Goal: Transaction & Acquisition: Obtain resource

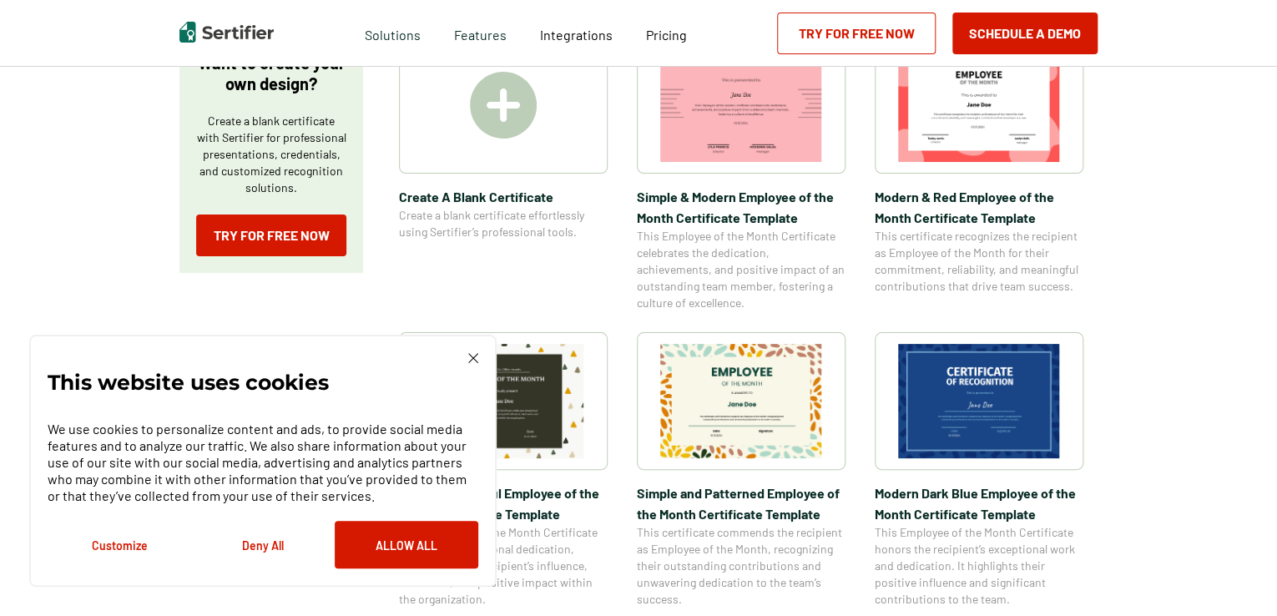
scroll to position [668, 0]
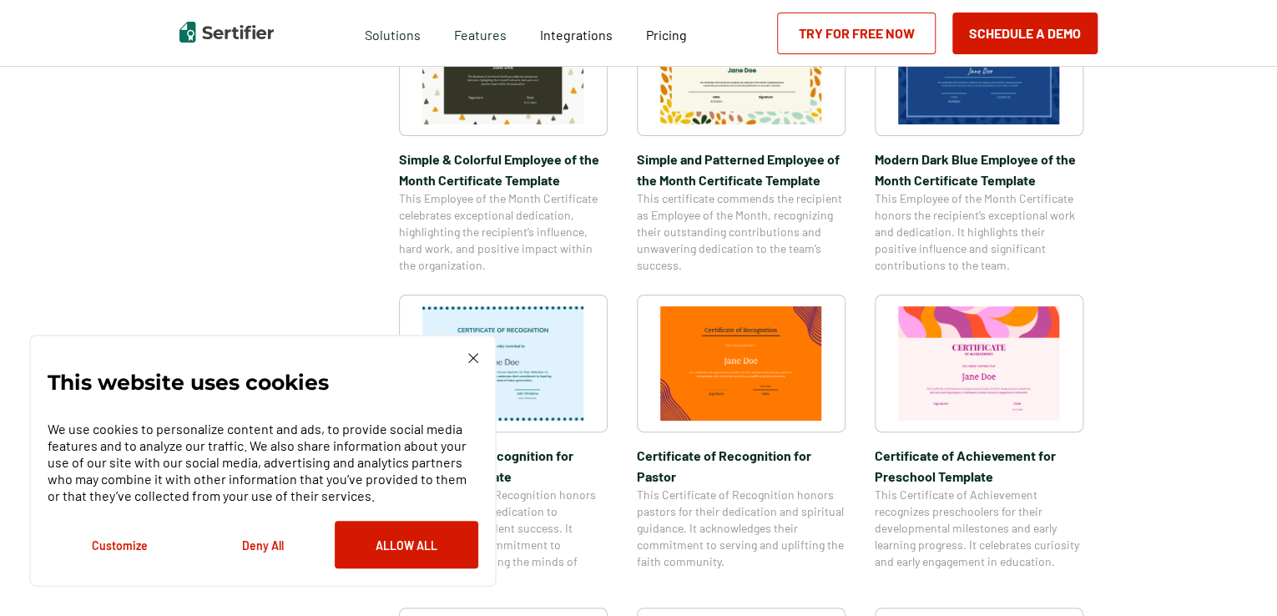
click at [547, 375] on img at bounding box center [503, 363] width 162 height 114
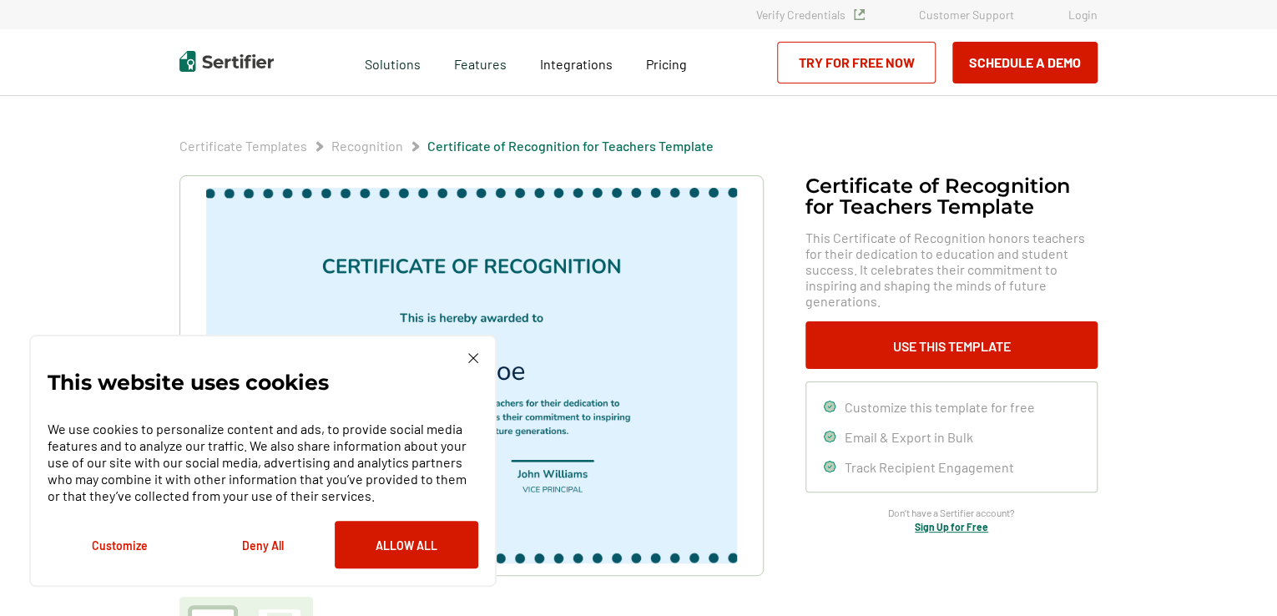
click at [475, 351] on div "This website uses cookies We use cookies to personalize content and ads, to pro…" at bounding box center [262, 461] width 467 height 252
click at [474, 356] on img at bounding box center [473, 358] width 10 height 10
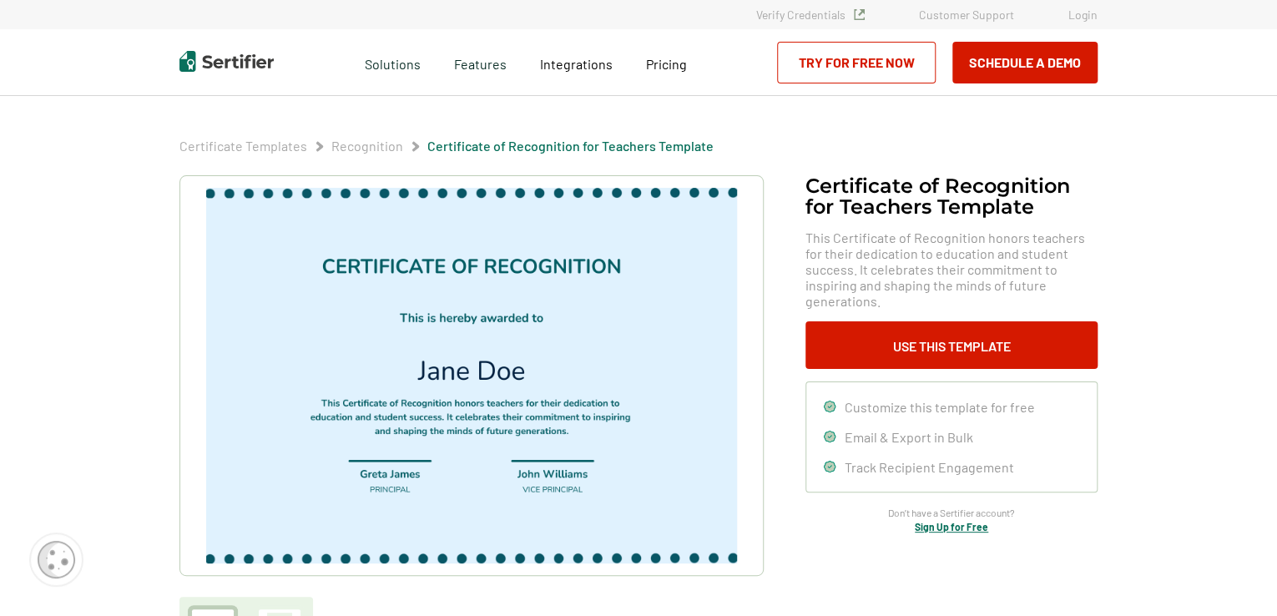
click at [527, 266] on img at bounding box center [471, 376] width 531 height 376
click at [594, 261] on img at bounding box center [471, 376] width 531 height 376
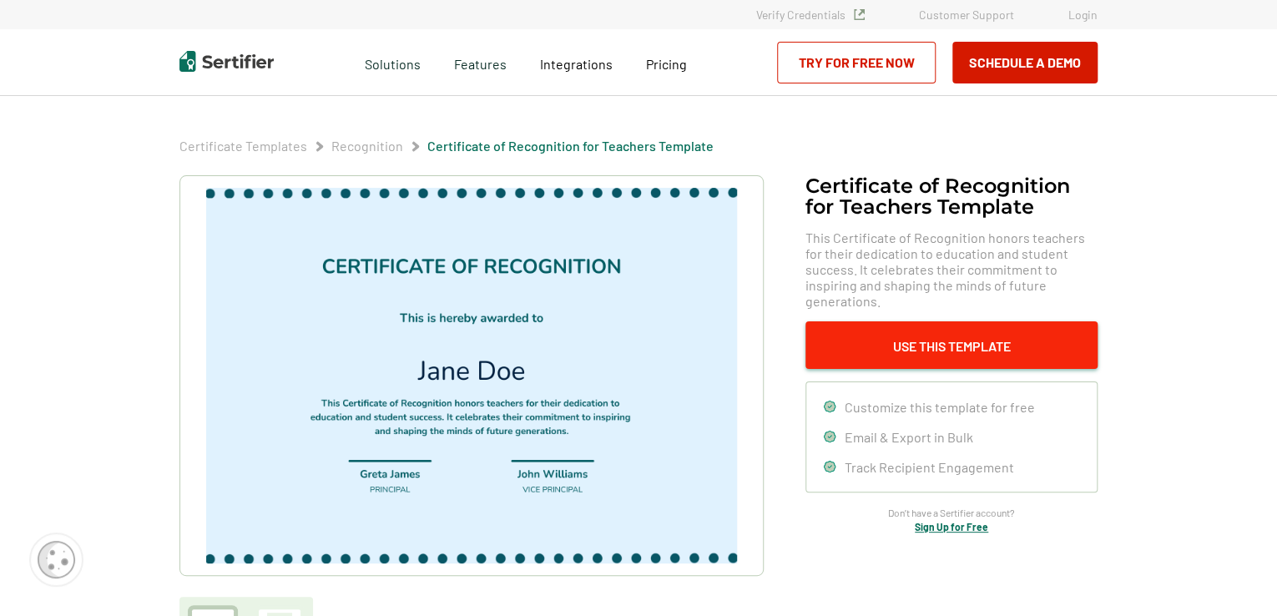
click at [986, 331] on button "Use This Template" at bounding box center [951, 345] width 292 height 48
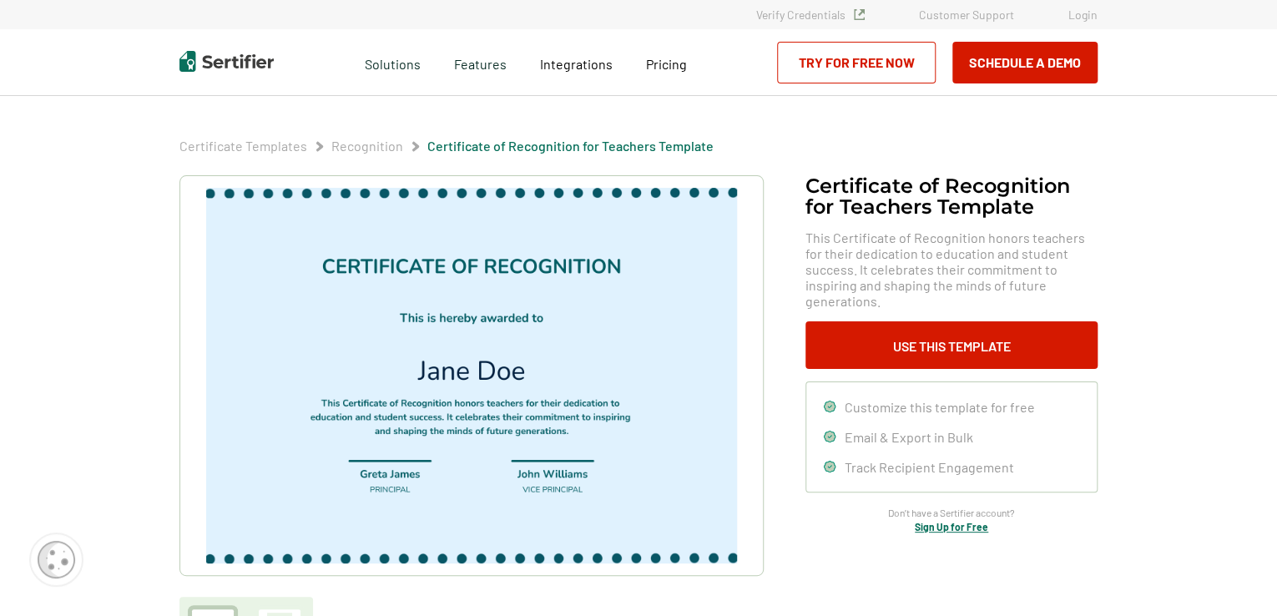
click at [955, 399] on span "Customize this template for free" at bounding box center [939, 407] width 190 height 16
click at [859, 59] on link "Try for Free Now" at bounding box center [856, 63] width 159 height 42
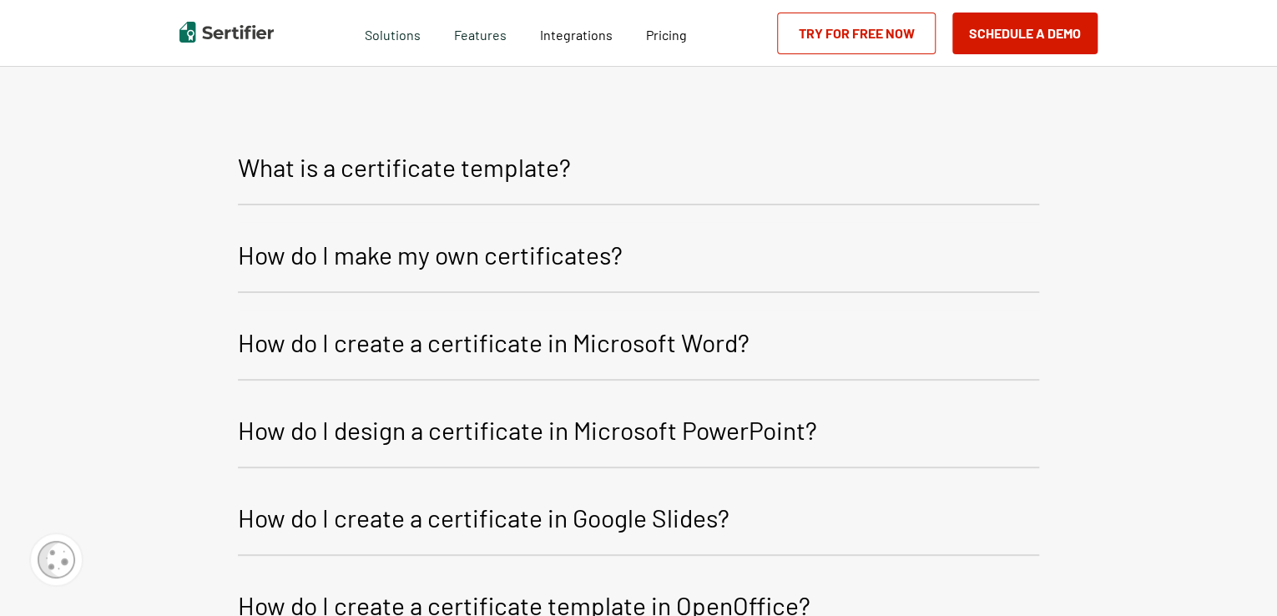
scroll to position [1989, 0]
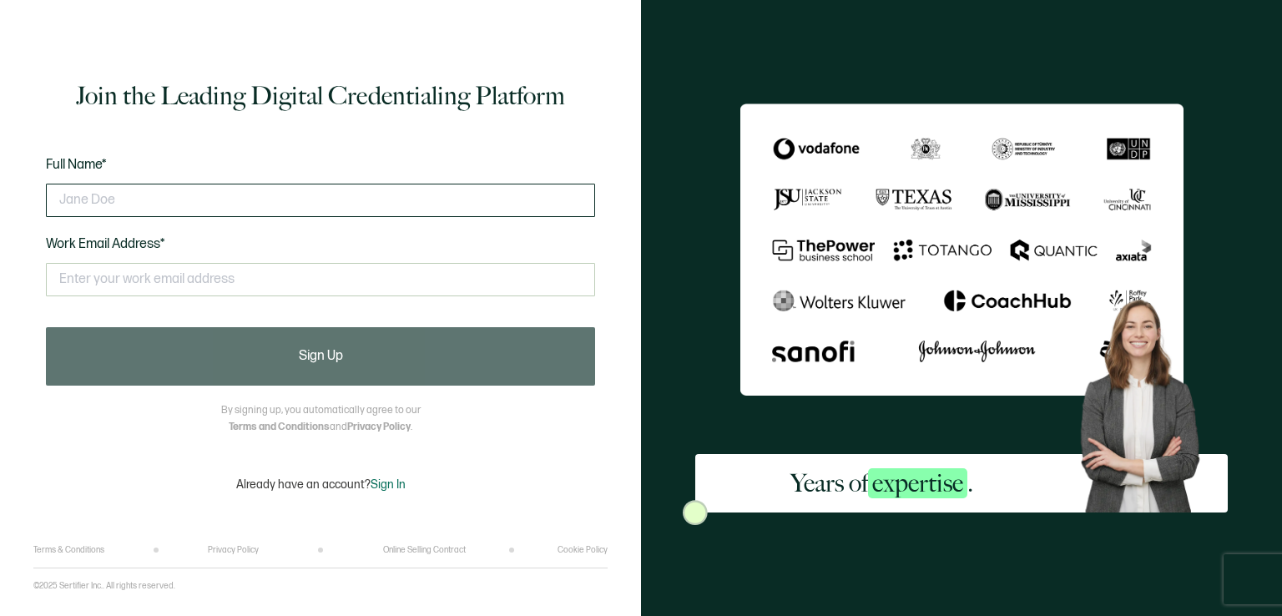
click at [277, 191] on input "text" at bounding box center [320, 200] width 549 height 33
type input "[PERSON_NAME]"
type input "h"
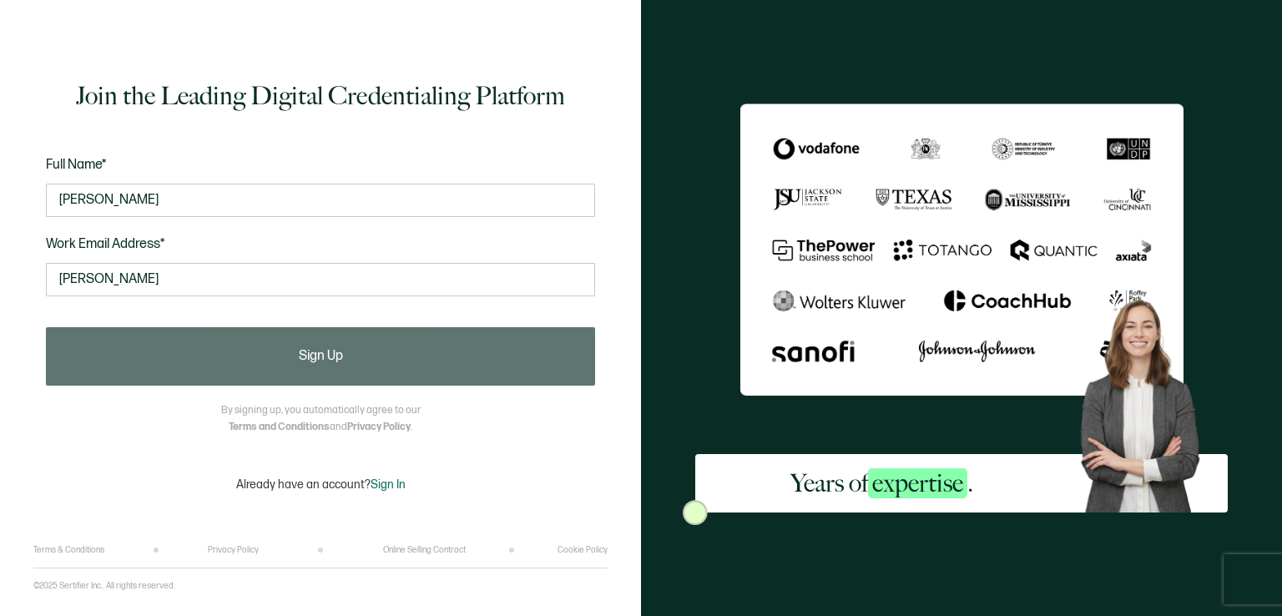
type input "[PERSON_NAME][EMAIL_ADDRESS][DOMAIN_NAME]"
